Goal: Task Accomplishment & Management: Complete application form

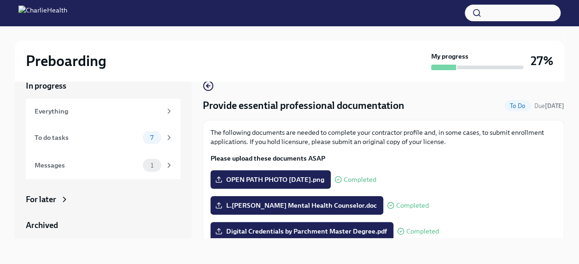
scroll to position [235, 0]
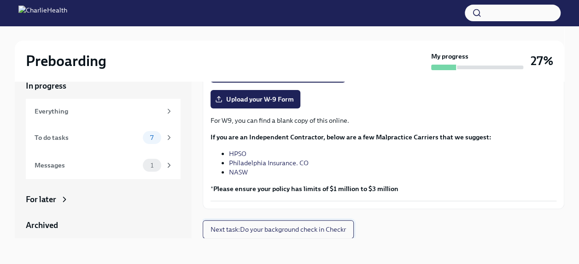
click at [309, 231] on span "Next task : Do your background check in Checkr" at bounding box center [278, 228] width 135 height 9
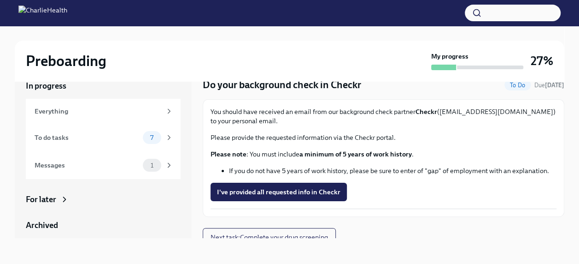
scroll to position [9, 0]
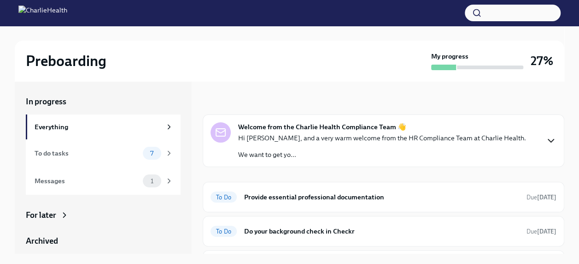
click at [545, 141] on icon "button" at bounding box center [550, 140] width 11 height 11
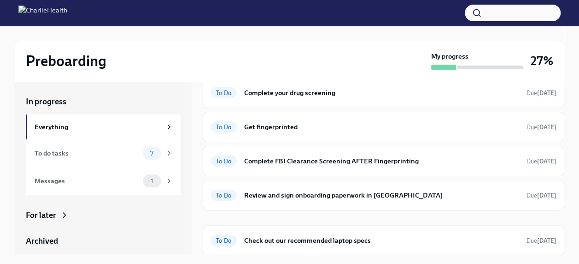
scroll to position [306, 0]
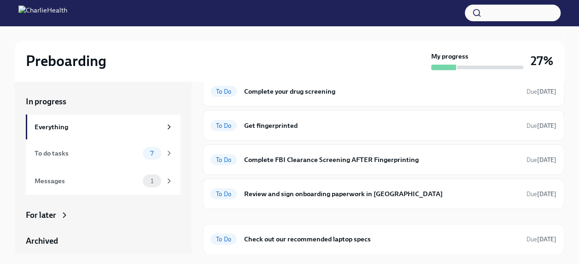
click at [288, 62] on h6 "Do your background check in Checkr" at bounding box center [381, 57] width 275 height 10
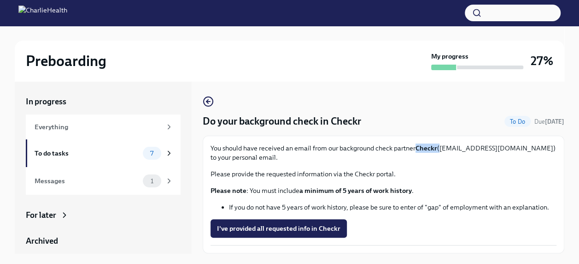
drag, startPoint x: 416, startPoint y: 148, endPoint x: 439, endPoint y: 149, distance: 22.6
click at [439, 149] on p "You should have received an email from our background check partner Checkr (sup…" at bounding box center [384, 152] width 346 height 18
drag, startPoint x: 439, startPoint y: 149, endPoint x: 429, endPoint y: 149, distance: 9.7
copy p "Checkr"
click at [459, 175] on p "Please provide the requested information via the Checkr portal." at bounding box center [384, 173] width 346 height 9
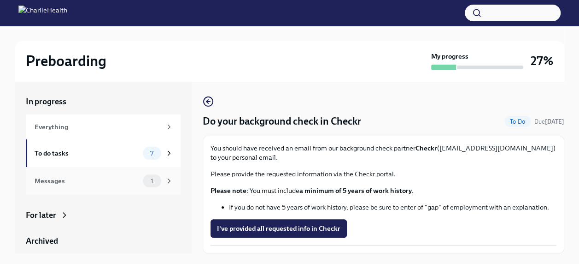
click at [57, 177] on div "Messages" at bounding box center [87, 181] width 105 height 10
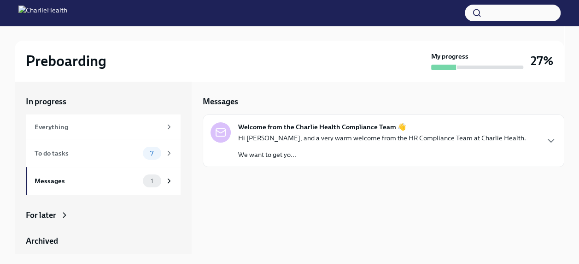
click at [319, 134] on p "Hi Latoya, and a very warm welcome from the HR Compliance Team at Charlie Healt…" at bounding box center [382, 137] width 288 height 9
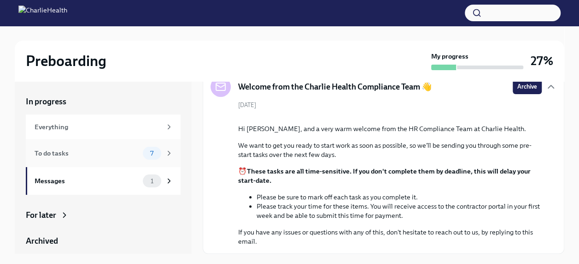
click at [70, 153] on div "To do tasks" at bounding box center [87, 153] width 105 height 10
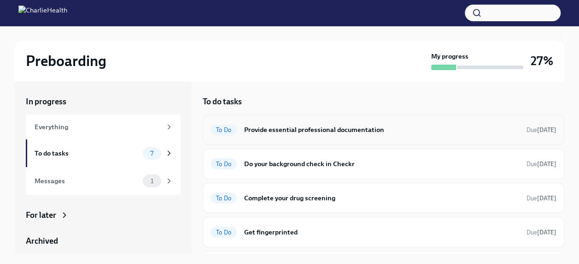
click at [305, 126] on h6 "Provide essential professional documentation" at bounding box center [381, 129] width 275 height 10
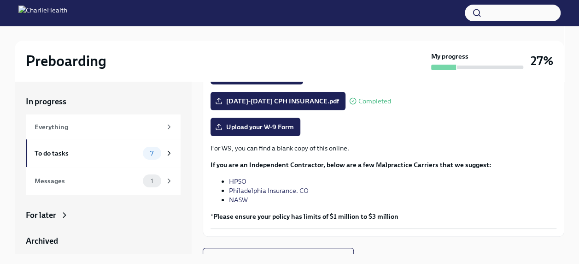
scroll to position [235, 0]
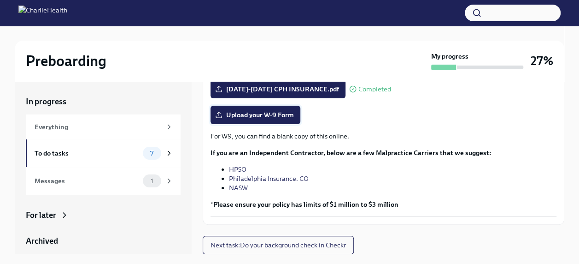
click at [273, 113] on span "Upload your W-9 Form" at bounding box center [255, 114] width 77 height 9
click at [0, 0] on input "Upload your W-9 Form" at bounding box center [0, 0] width 0 height 0
